Goal: Information Seeking & Learning: Learn about a topic

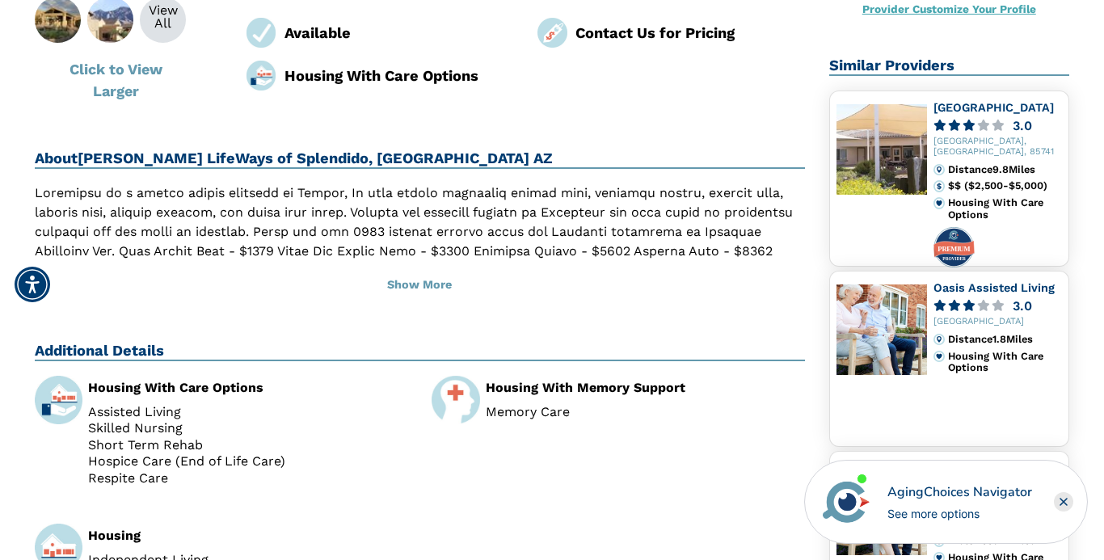
scroll to position [314, 0]
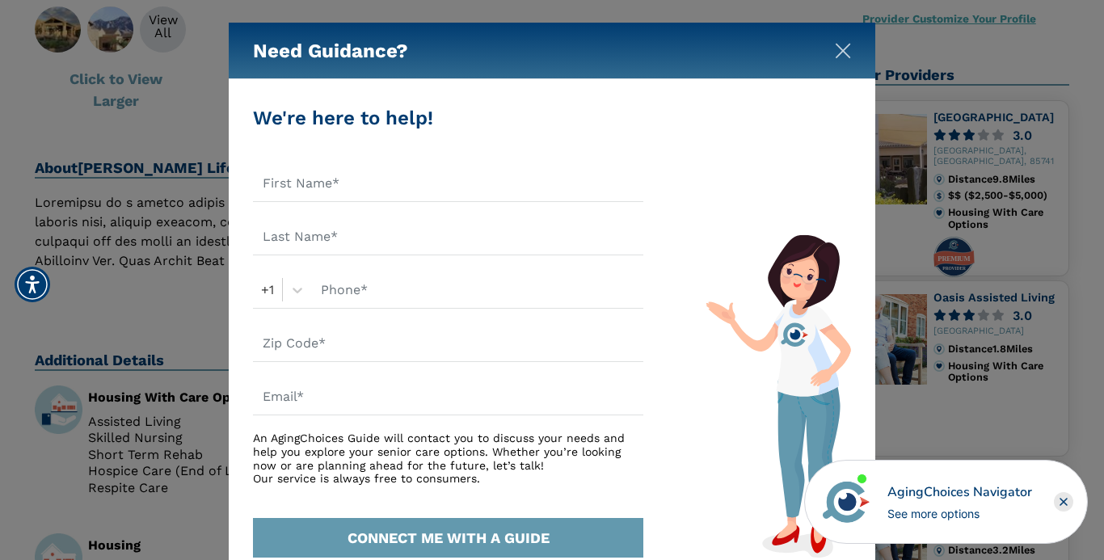
click at [844, 54] on img "Close" at bounding box center [843, 51] width 16 height 16
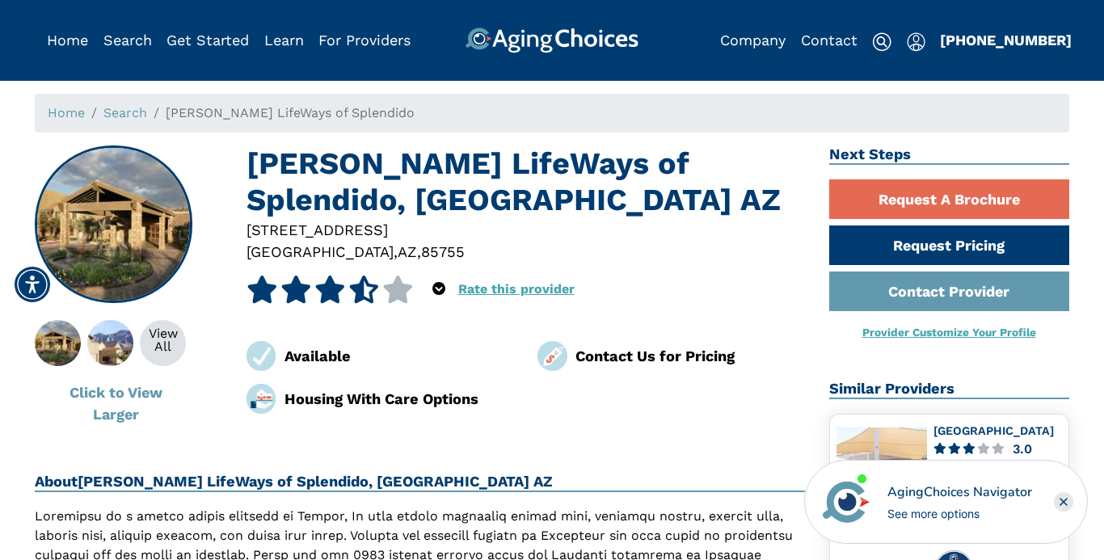
scroll to position [0, 1]
click at [880, 41] on img at bounding box center [881, 41] width 19 height 19
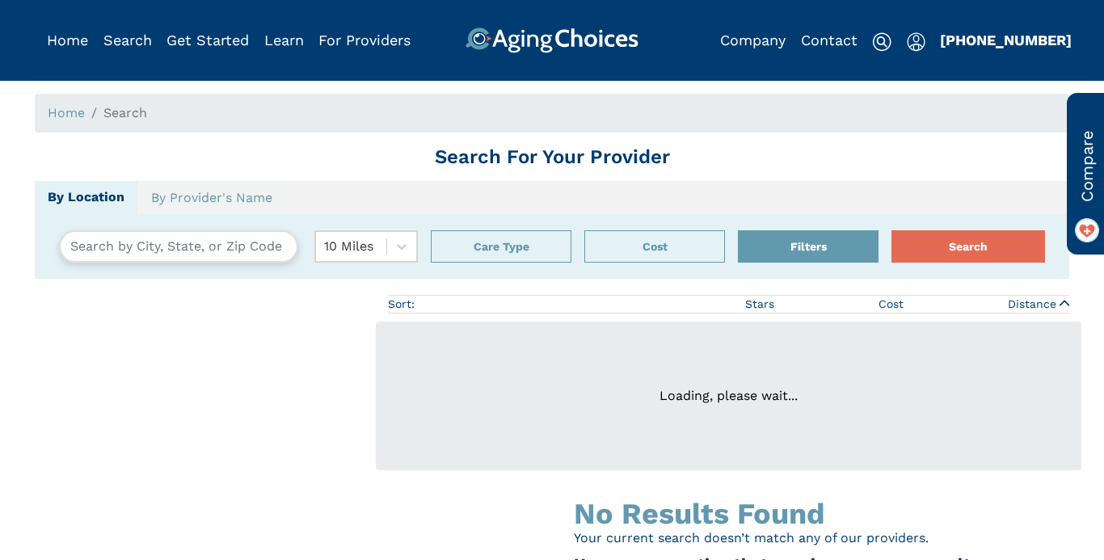
type input "[GEOGRAPHIC_DATA], [US_STATE], [GEOGRAPHIC_DATA] 22079"
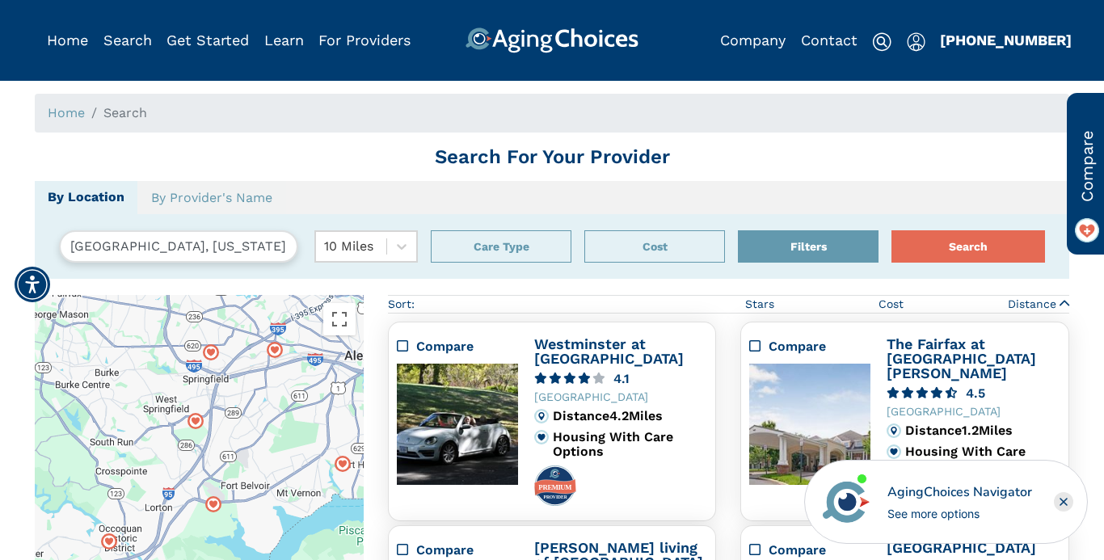
click at [120, 112] on span "Search" at bounding box center [125, 112] width 44 height 15
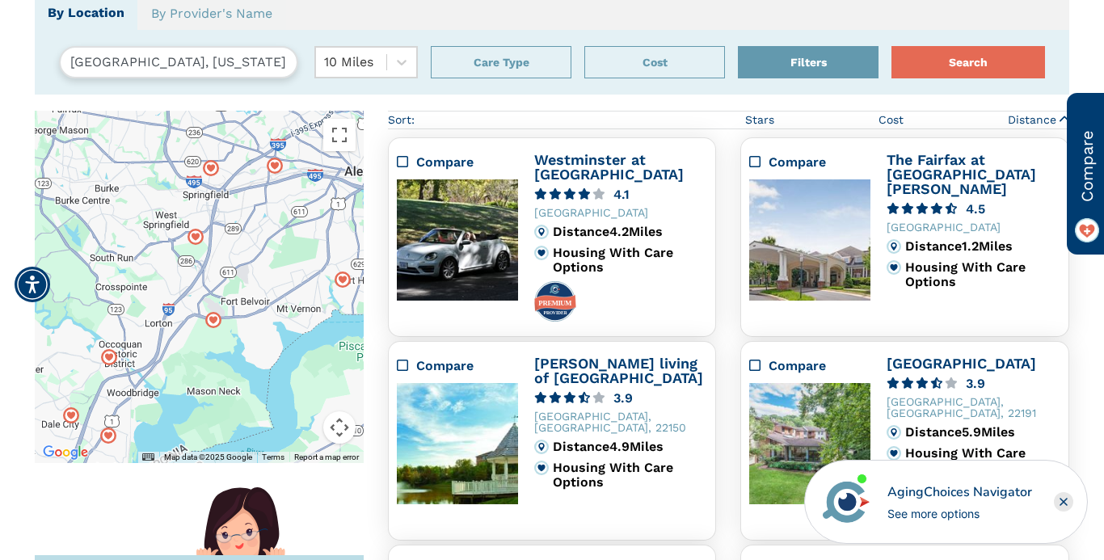
scroll to position [191, 0]
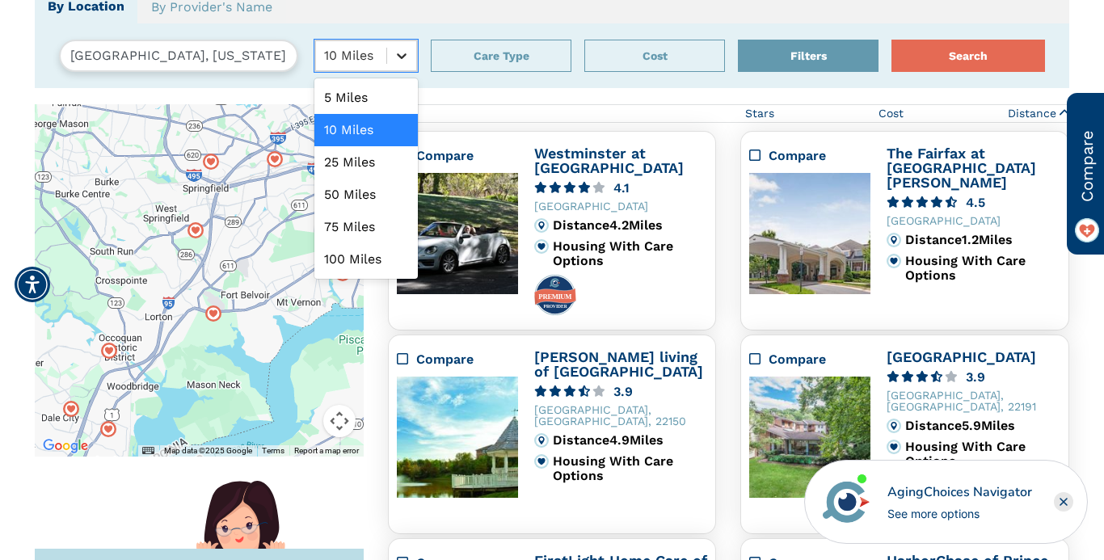
click at [402, 57] on icon at bounding box center [402, 56] width 10 height 6
click at [369, 162] on div "25 Miles" at bounding box center [365, 162] width 103 height 32
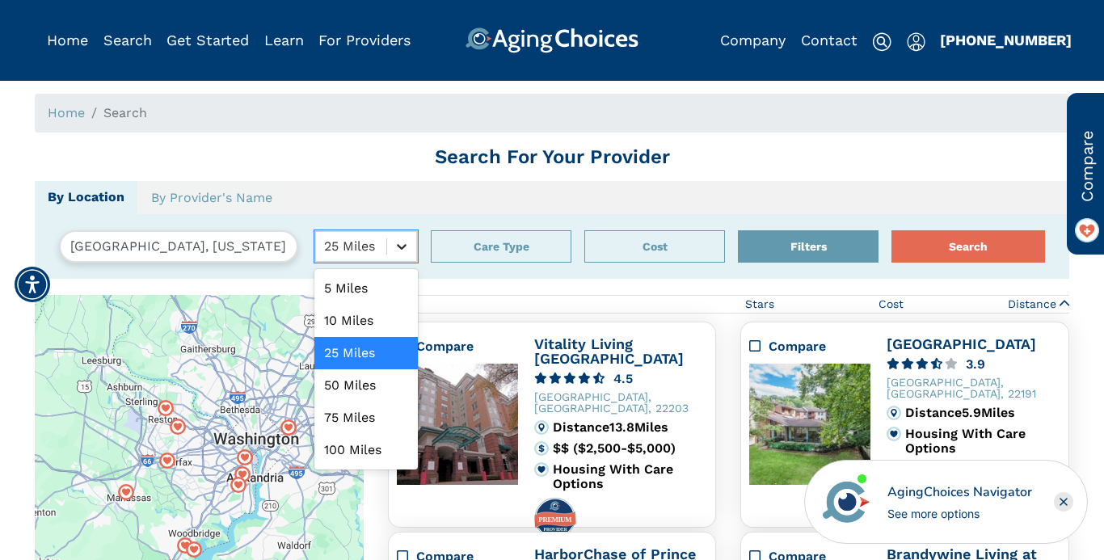
click at [402, 247] on icon at bounding box center [402, 247] width 10 height 6
click at [351, 386] on div "50 Miles" at bounding box center [365, 385] width 103 height 32
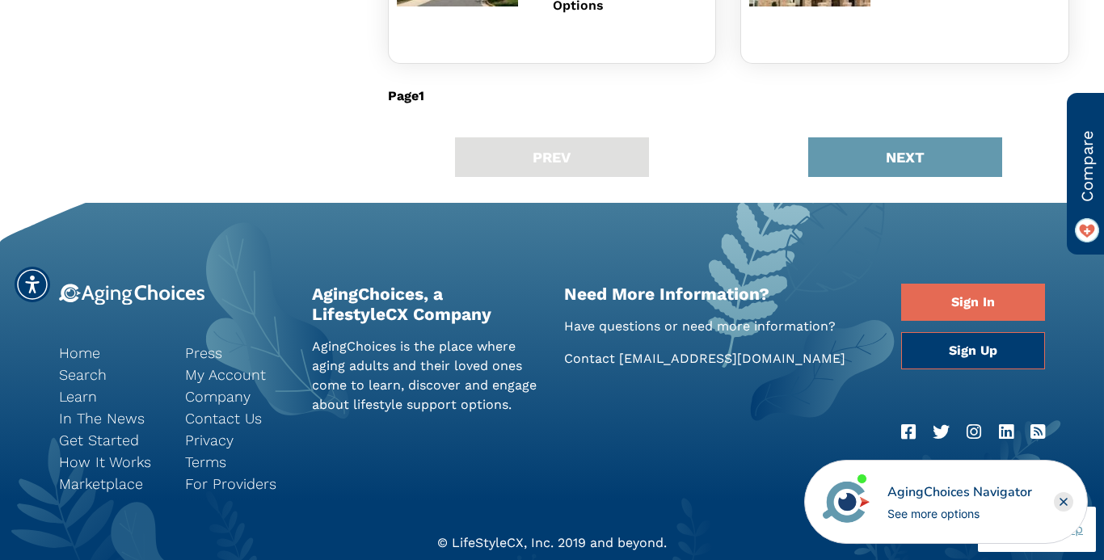
scroll to position [1378, 0]
click at [925, 156] on button "NEXT" at bounding box center [905, 157] width 194 height 40
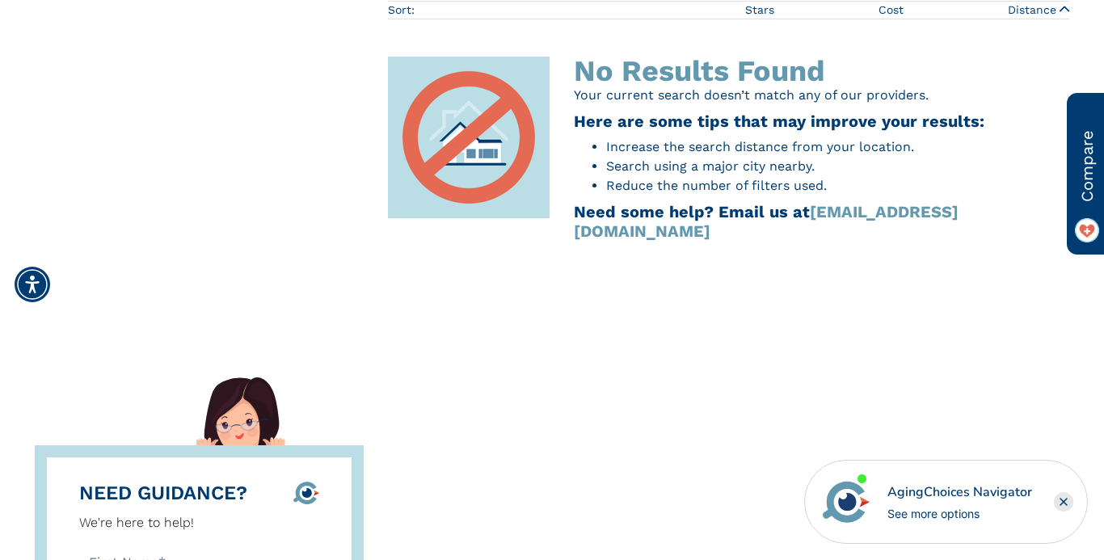
scroll to position [303, 0]
